Goal: Task Accomplishment & Management: Complete application form

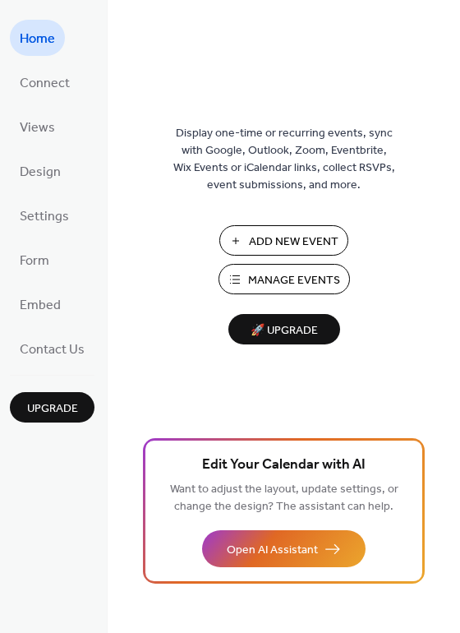
click at [293, 233] on span "Add New Event" at bounding box center [294, 241] width 90 height 17
click at [297, 248] on span "Add New Event" at bounding box center [294, 241] width 90 height 17
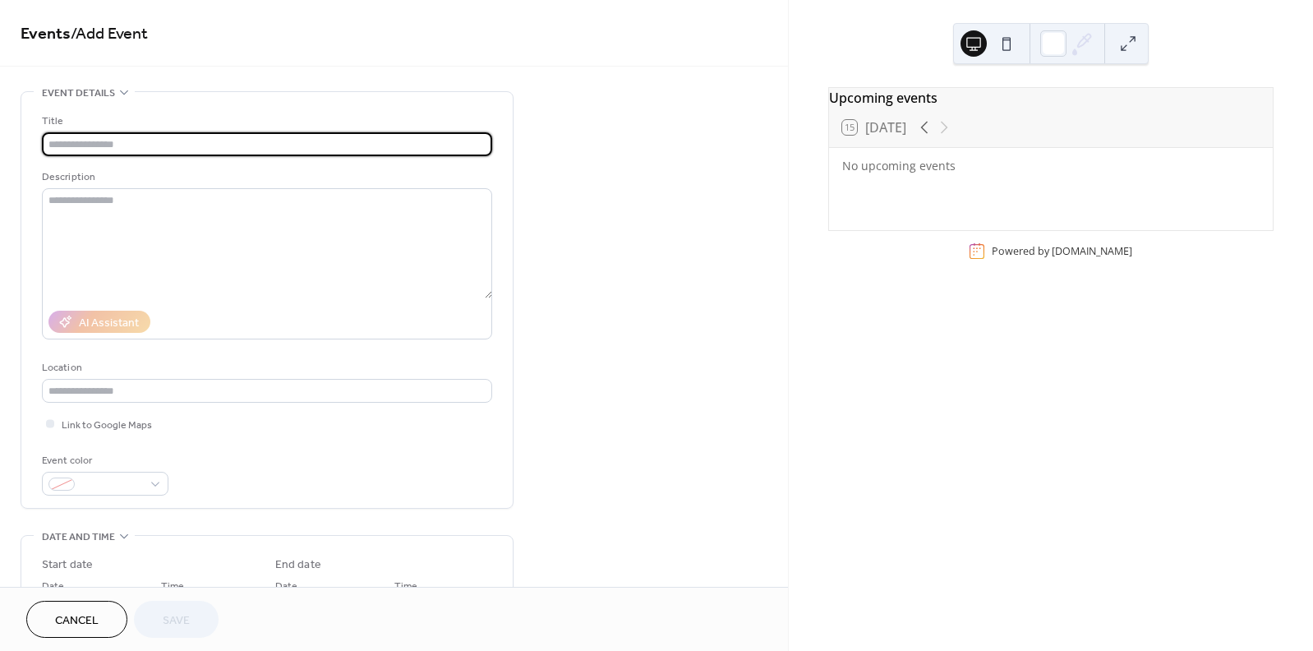
click at [358, 139] on input "text" at bounding box center [267, 144] width 450 height 24
type input "*"
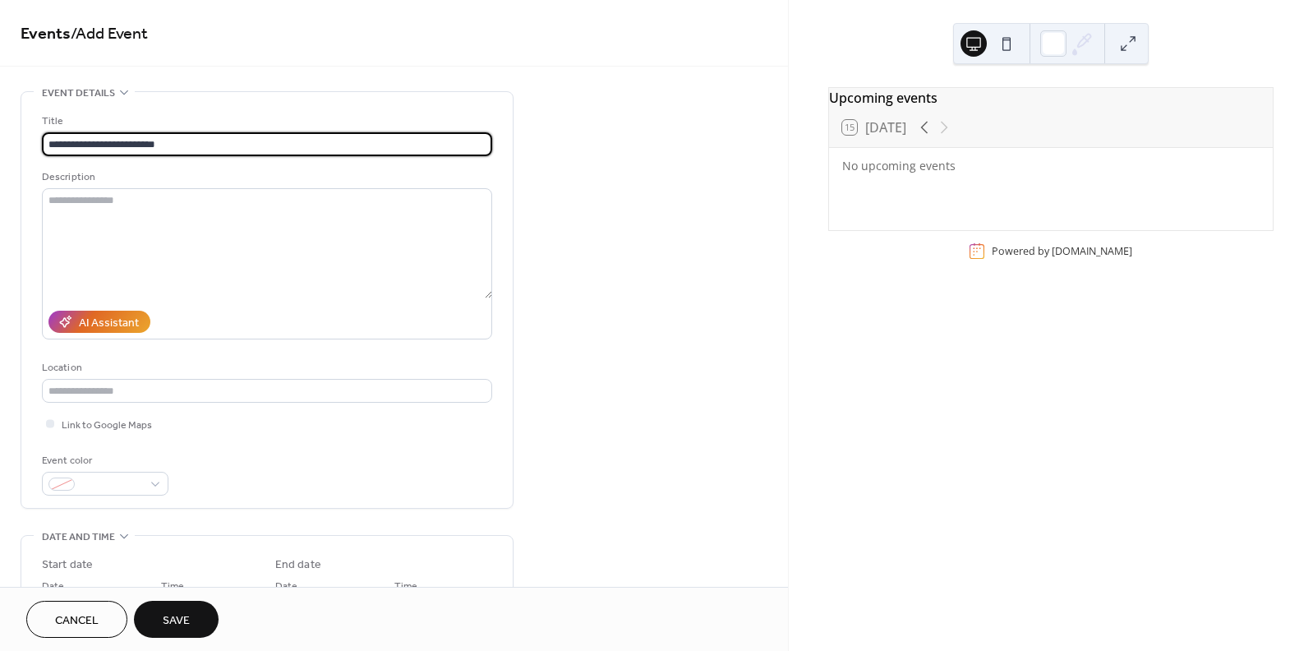
type input "**********"
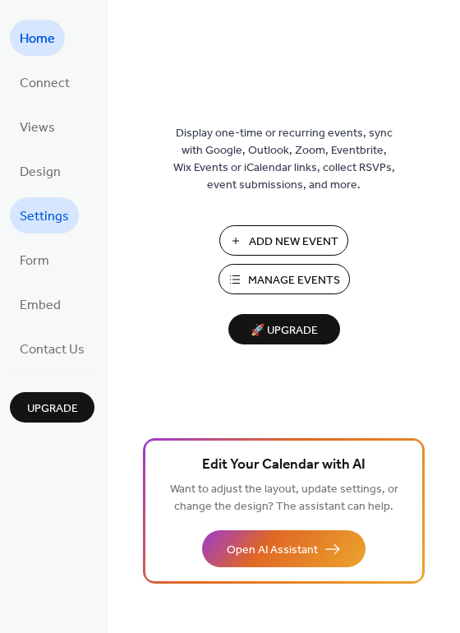
click at [55, 217] on span "Settings" at bounding box center [44, 217] width 49 height 26
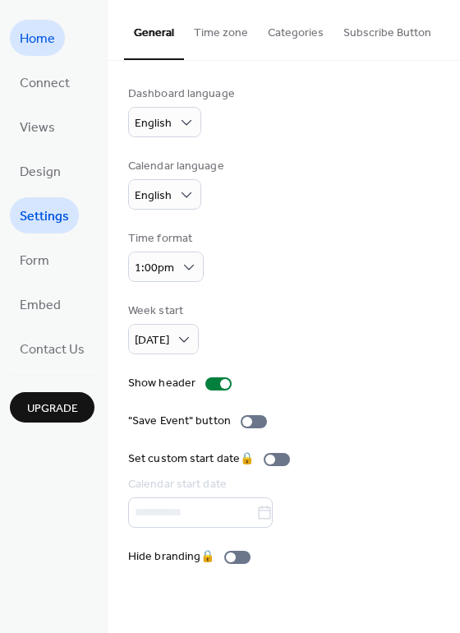
click at [28, 42] on span "Home" at bounding box center [37, 39] width 35 height 26
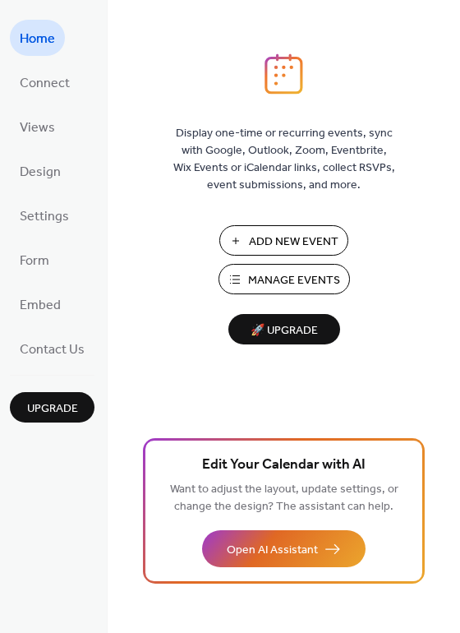
click at [75, 402] on span "Upgrade" at bounding box center [52, 408] width 51 height 17
